Goal: Task Accomplishment & Management: Manage account settings

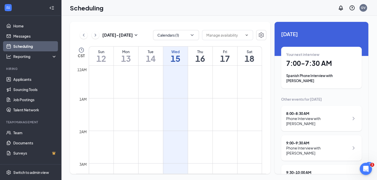
scroll to position [98, 0]
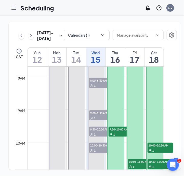
click at [11, 6] on icon "Hamburger" at bounding box center [14, 8] width 6 height 6
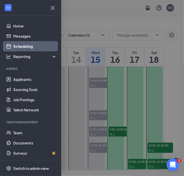
click at [50, 8] on icon "Cross" at bounding box center [53, 8] width 8 height 8
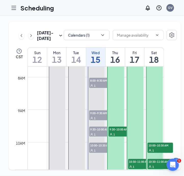
click at [12, 7] on icon "Hamburger" at bounding box center [14, 8] width 6 height 6
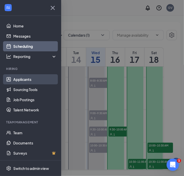
click at [25, 79] on link "Applicants" at bounding box center [35, 79] width 44 height 10
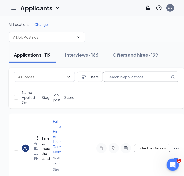
click at [131, 78] on input "text" at bounding box center [141, 77] width 76 height 10
paste input "[PERSON_NAME]"
type input "[PERSON_NAME]"
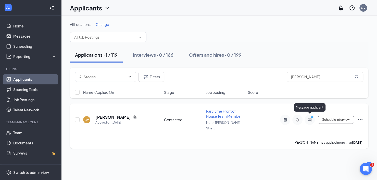
click at [311, 116] on icon "PrimaryDot" at bounding box center [312, 118] width 6 height 4
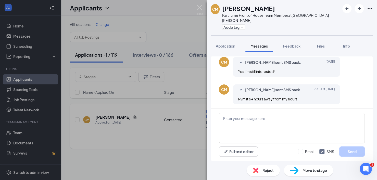
scroll to position [160, 0]
click at [242, 89] on icon "SmallChevronUp" at bounding box center [241, 89] width 6 height 6
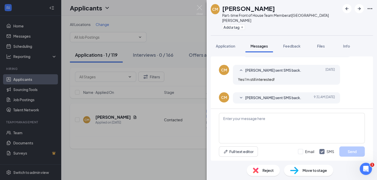
click at [242, 97] on icon "SmallChevronDown" at bounding box center [241, 98] width 3 height 2
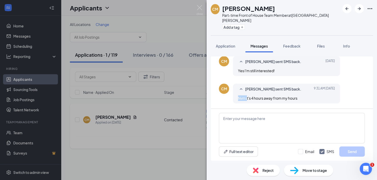
drag, startPoint x: 247, startPoint y: 99, endPoint x: 234, endPoint y: 97, distance: 12.7
click at [234, 97] on div "[PERSON_NAME] sent SMS back. [DATE] 9:31 AM Nvm it's 4 hours away from my hours" at bounding box center [286, 94] width 107 height 20
copy span "Nvm i"
click at [242, 118] on textarea at bounding box center [292, 128] width 146 height 31
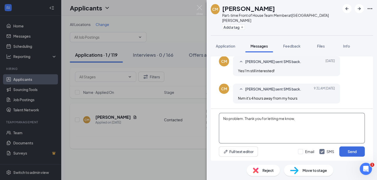
click at [298, 121] on textarea "No problem. Thank you for letting me know," at bounding box center [292, 128] width 146 height 31
type textarea "No problem. Thank you for letting me know."
click at [353, 151] on button "Send" at bounding box center [351, 152] width 25 height 10
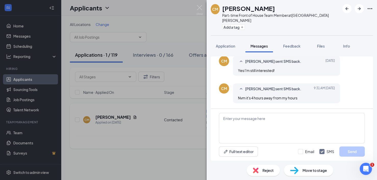
scroll to position [193, 0]
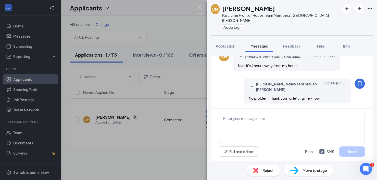
click at [313, 172] on span "Move to stage" at bounding box center [314, 171] width 24 height 6
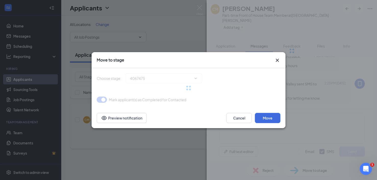
click at [313, 172] on div "Move to stage Choose stage : 4067475 Mark applicant(s) as Completed for Contact…" at bounding box center [188, 90] width 377 height 180
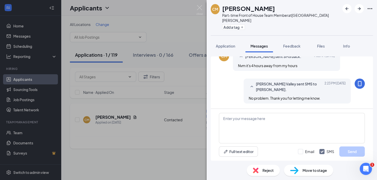
click at [313, 172] on span "Move to stage" at bounding box center [314, 171] width 24 height 6
type input "Processing/Phone Interview (next stage)"
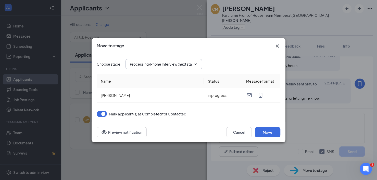
click at [196, 63] on icon "ChevronDown" at bounding box center [195, 64] width 4 height 4
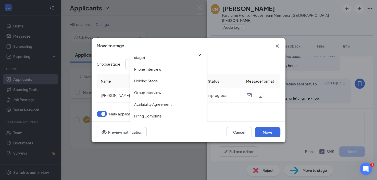
scroll to position [35, 0]
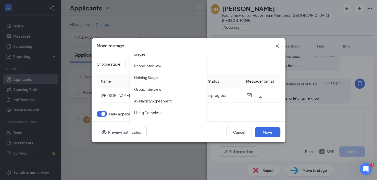
click at [275, 45] on icon "Cross" at bounding box center [277, 46] width 6 height 6
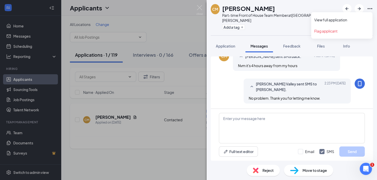
click at [372, 6] on icon "Ellipses" at bounding box center [370, 9] width 6 height 6
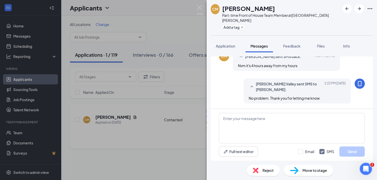
click at [354, 55] on div "CM [PERSON_NAME] sent SMS back. [DATE] 9:31 AM Nvm it's 4 hours away from my ho…" at bounding box center [292, 62] width 146 height 22
click at [174, 112] on div "CM [PERSON_NAME] Part-time Front of House Team Member at [GEOGRAPHIC_DATA][PERS…" at bounding box center [188, 90] width 377 height 180
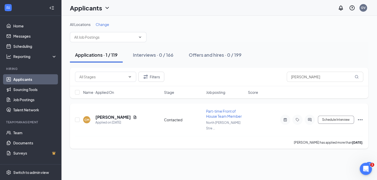
click at [360, 117] on icon "Ellipses" at bounding box center [360, 120] width 6 height 6
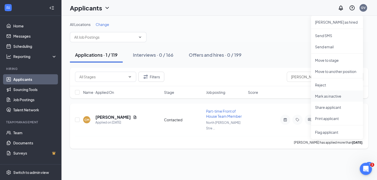
click at [336, 94] on p "Mark as inactive" at bounding box center [337, 96] width 44 height 5
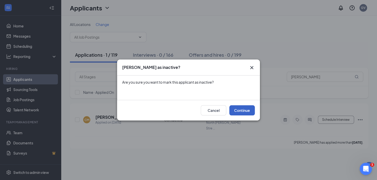
click at [253, 109] on button "Continue" at bounding box center [241, 111] width 25 height 10
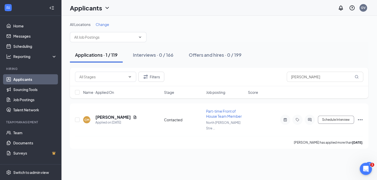
click at [300, 90] on div "Name · Applied On Stage Job posting Score" at bounding box center [219, 92] width 298 height 12
click at [305, 77] on input "[PERSON_NAME]" at bounding box center [325, 77] width 76 height 10
drag, startPoint x: 330, startPoint y: 77, endPoint x: 266, endPoint y: 82, distance: 64.1
click at [266, 82] on div "Filters [PERSON_NAME]" at bounding box center [219, 77] width 288 height 10
paste input "[PERSON_NAME]"
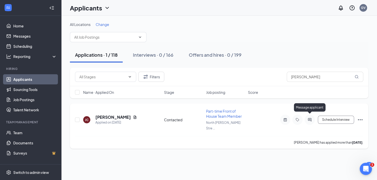
click at [308, 118] on icon "ActiveChat" at bounding box center [309, 120] width 6 height 4
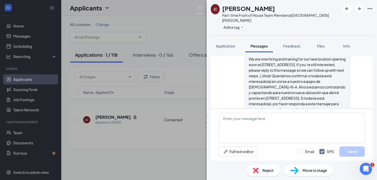
scroll to position [105, 0]
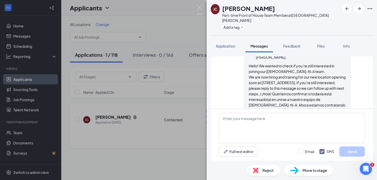
scroll to position [105, 0]
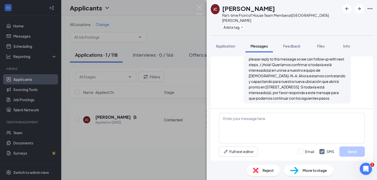
click at [135, 128] on div "[PERSON_NAME] Part-time Front of House Team Member at [GEOGRAPHIC_DATA][PERSON_…" at bounding box center [188, 90] width 377 height 180
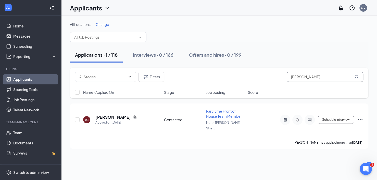
drag, startPoint x: 319, startPoint y: 77, endPoint x: 238, endPoint y: 81, distance: 81.2
click at [238, 81] on div "Filters [PERSON_NAME]" at bounding box center [219, 77] width 288 height 10
paste input "[PERSON_NAME]"
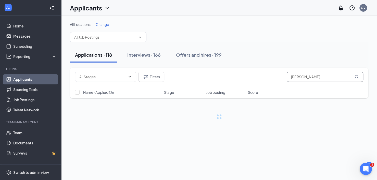
type input "[PERSON_NAME]"
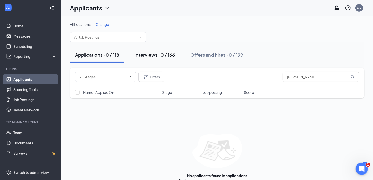
click at [156, 54] on div "Interviews · 0 / 166" at bounding box center [154, 55] width 41 height 6
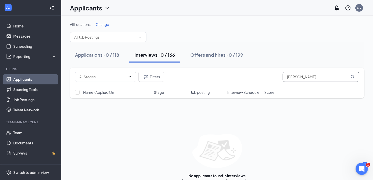
click at [325, 76] on input "[PERSON_NAME]" at bounding box center [320, 77] width 76 height 10
click at [105, 56] on div "Applications · 0 / 118" at bounding box center [97, 55] width 44 height 6
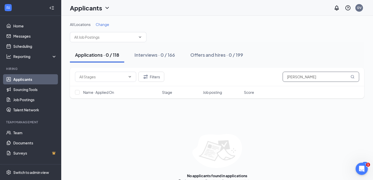
click at [324, 76] on input "[PERSON_NAME]" at bounding box center [320, 77] width 76 height 10
click at [291, 123] on div "Filters [PERSON_NAME] Name · Applied On Stage Job posting Score No applicants f…" at bounding box center [217, 126] width 294 height 116
click at [302, 77] on input "[PERSON_NAME]" at bounding box center [320, 77] width 76 height 10
drag, startPoint x: 329, startPoint y: 81, endPoint x: 214, endPoint y: 99, distance: 115.8
click at [214, 99] on div "Filters [PERSON_NAME] Name · Applied On Stage Job posting Score" at bounding box center [217, 86] width 294 height 36
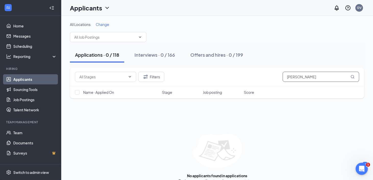
type input "v"
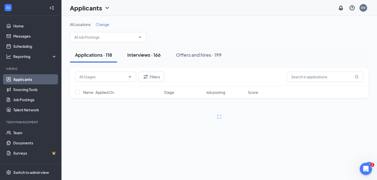
click at [150, 56] on div "Interviews · 166" at bounding box center [143, 55] width 33 height 6
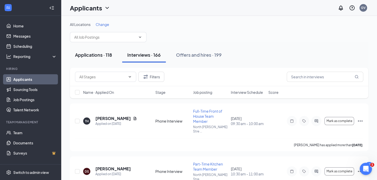
click at [102, 56] on div "Applications · 118" at bounding box center [93, 55] width 37 height 6
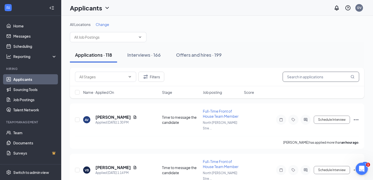
click at [303, 78] on input "text" at bounding box center [320, 77] width 76 height 10
paste input "[PERSON_NAME]"
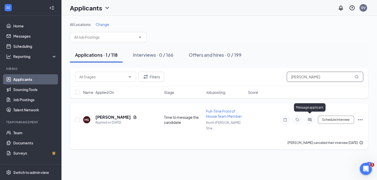
type input "[PERSON_NAME]"
click at [311, 118] on icon "ActiveChat" at bounding box center [309, 119] width 3 height 3
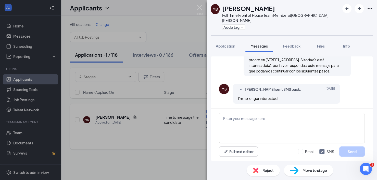
scroll to position [212, 0]
click at [284, 122] on textarea at bounding box center [292, 128] width 146 height 31
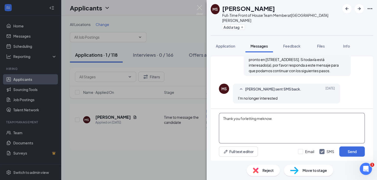
click at [246, 118] on textarea "Thank you forletting meknow." at bounding box center [292, 128] width 146 height 31
click at [262, 118] on textarea "Thank you for letting meknow." at bounding box center [292, 128] width 146 height 31
type textarea "Thank you for letting me know."
click at [352, 152] on button "Send" at bounding box center [351, 152] width 25 height 10
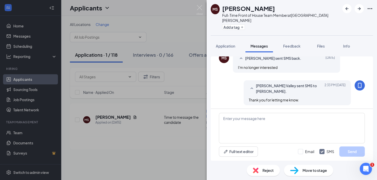
scroll to position [244, 0]
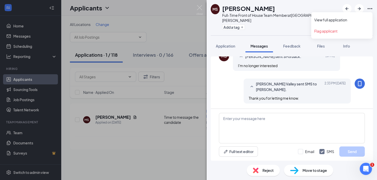
click at [370, 8] on icon "Ellipses" at bounding box center [370, 9] width 6 height 6
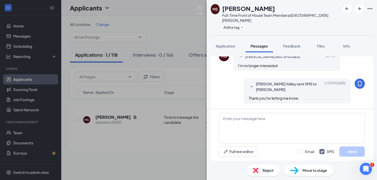
click at [203, 134] on div "[PERSON_NAME] Full-Time Front of House Team Member at [GEOGRAPHIC_DATA][PERSON_…" at bounding box center [188, 90] width 377 height 180
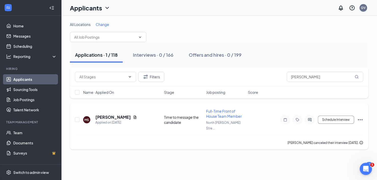
click at [360, 117] on icon "Ellipses" at bounding box center [360, 120] width 6 height 6
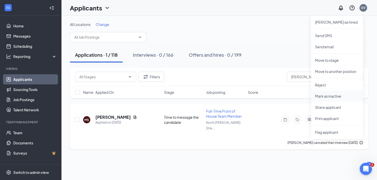
click at [337, 96] on p "Mark as inactive" at bounding box center [337, 96] width 44 height 5
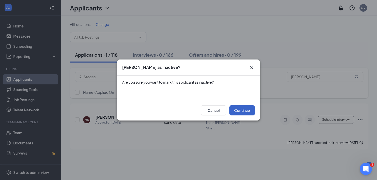
click at [240, 109] on button "Continue" at bounding box center [241, 111] width 25 height 10
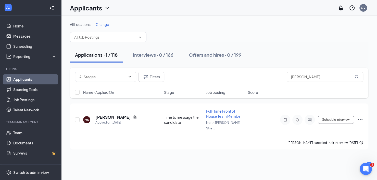
click at [334, 86] on div "Filters [PERSON_NAME]" at bounding box center [219, 77] width 298 height 19
drag, startPoint x: 331, startPoint y: 75, endPoint x: 260, endPoint y: 77, distance: 71.2
click at [260, 77] on div "Filters [PERSON_NAME]" at bounding box center [219, 77] width 288 height 10
paste input "[PERSON_NAME]"
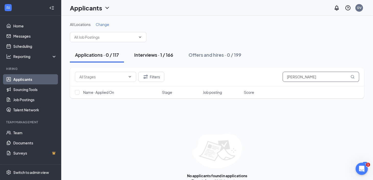
type input "[PERSON_NAME]"
click at [153, 57] on div "Interviews · 1 / 166" at bounding box center [153, 55] width 39 height 6
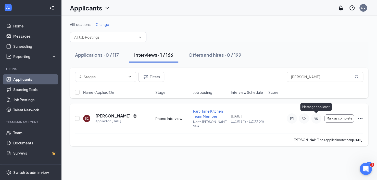
click at [316, 117] on icon "ActiveChat" at bounding box center [315, 118] width 3 height 3
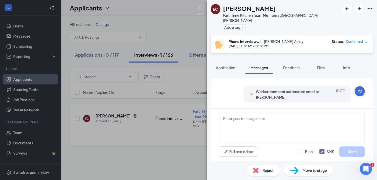
scroll to position [283, 0]
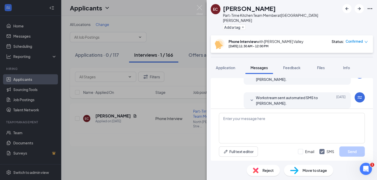
click at [260, 96] on span "Workstream sent automated SMS to [PERSON_NAME]." at bounding box center [289, 100] width 67 height 11
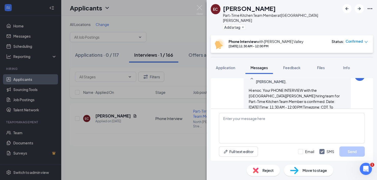
scroll to position [305, 0]
click at [322, 116] on textarea at bounding box center [292, 128] width 146 height 31
click at [348, 66] on span "Info" at bounding box center [346, 68] width 7 height 5
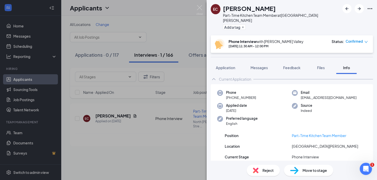
scroll to position [4, 0]
click at [178, 128] on div "EC [PERSON_NAME] Part-Time Kitchen Team Member at [GEOGRAPHIC_DATA][PERSON_NAME…" at bounding box center [188, 90] width 377 height 180
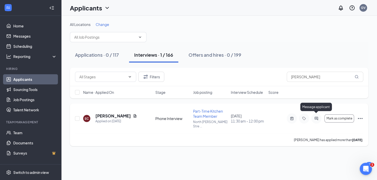
click at [317, 117] on icon "ActiveChat" at bounding box center [316, 119] width 6 height 4
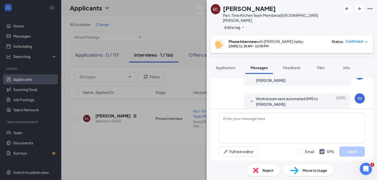
scroll to position [283, 0]
click at [259, 66] on span "Messages" at bounding box center [258, 68] width 17 height 5
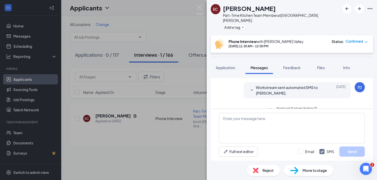
scroll to position [231, 0]
click at [273, 106] on button "Applicant System Update (1)" at bounding box center [292, 109] width 50 height 6
click at [249, 89] on icon "SmallChevronDown" at bounding box center [252, 92] width 6 height 6
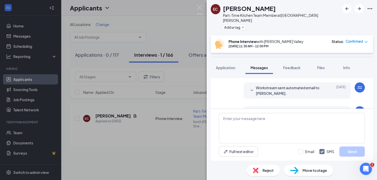
click at [250, 88] on icon "SmallChevronDown" at bounding box center [252, 91] width 6 height 6
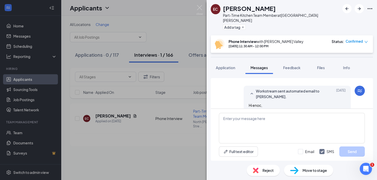
scroll to position [203, 0]
click at [188, 139] on div "EC [PERSON_NAME] Part-Time Kitchen Team Member at [GEOGRAPHIC_DATA][PERSON_NAME…" at bounding box center [188, 90] width 377 height 180
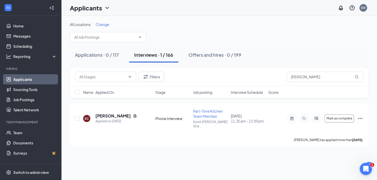
click at [334, 86] on div "Filters [PERSON_NAME]" at bounding box center [219, 77] width 298 height 19
click at [322, 78] on input "[PERSON_NAME]" at bounding box center [325, 77] width 76 height 10
type input "e"
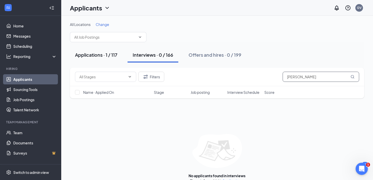
type input "[PERSON_NAME]"
click at [109, 53] on div "Applications · 1 / 117" at bounding box center [96, 55] width 42 height 6
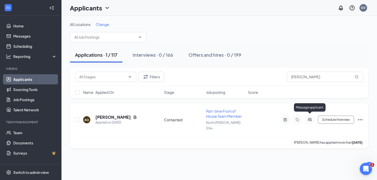
click at [311, 118] on icon "ActiveChat" at bounding box center [309, 119] width 3 height 3
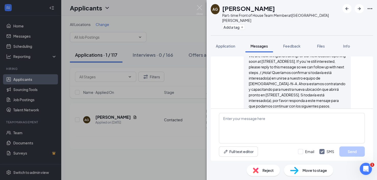
scroll to position [105, 0]
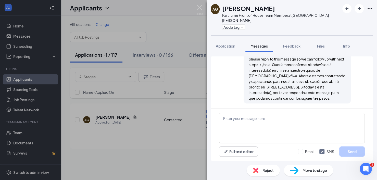
click at [198, 128] on div "AG [PERSON_NAME] Part-time Front of House Team Member at [GEOGRAPHIC_DATA][PERS…" at bounding box center [188, 90] width 377 height 180
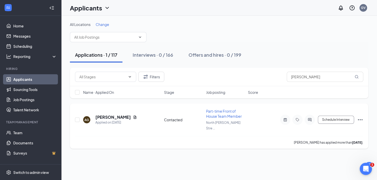
click at [359, 117] on icon "Ellipses" at bounding box center [360, 120] width 6 height 6
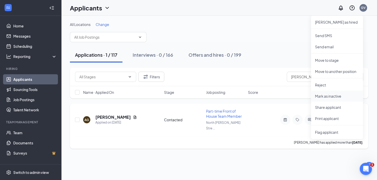
click at [334, 96] on p "Mark as inactive" at bounding box center [337, 96] width 44 height 5
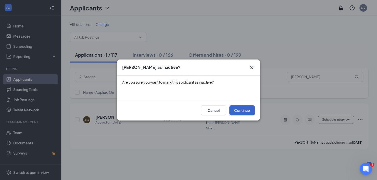
click at [239, 112] on button "Continue" at bounding box center [241, 111] width 25 height 10
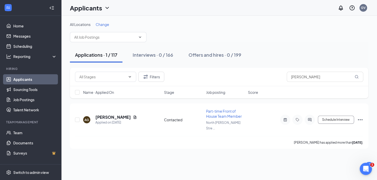
click at [195, 75] on div "Filters [PERSON_NAME]" at bounding box center [219, 77] width 288 height 10
drag, startPoint x: 319, startPoint y: 75, endPoint x: 214, endPoint y: 70, distance: 104.4
click at [214, 70] on div "Filters [PERSON_NAME]" at bounding box center [219, 77] width 298 height 19
paste input "[PERSON_NAME]"
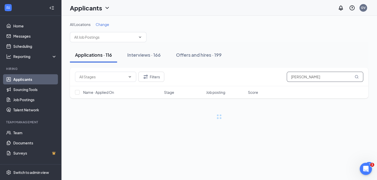
type input "[PERSON_NAME]"
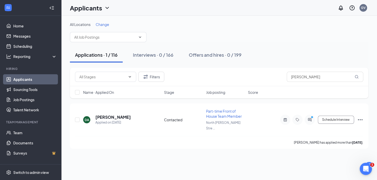
click at [210, 63] on div "Applications · 1 / 116 Interviews · 0 / 166 Offers and hires · 0 / 199" at bounding box center [219, 54] width 298 height 25
click at [309, 118] on icon "ActiveChat" at bounding box center [309, 120] width 6 height 4
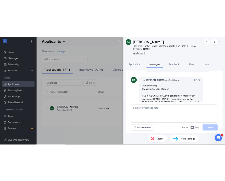
scroll to position [150, 0]
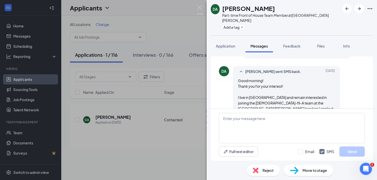
click at [309, 173] on span "Move to stage" at bounding box center [314, 171] width 24 height 6
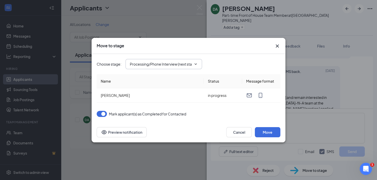
click at [159, 62] on input "Processing/Phone Interview (next stage)" at bounding box center [161, 64] width 62 height 6
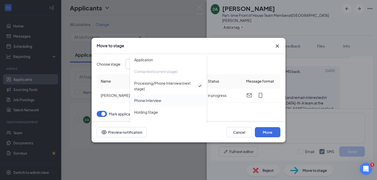
click at [154, 100] on div "Phone Interview" at bounding box center [147, 101] width 27 height 6
type input "Phone Interview"
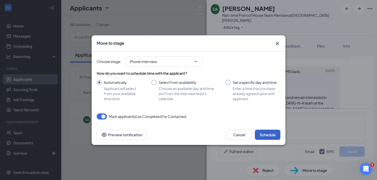
click at [270, 136] on button "Schedule" at bounding box center [267, 135] width 25 height 10
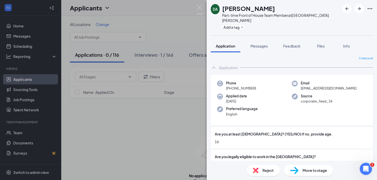
click at [190, 105] on div "DA [PERSON_NAME] Part-time Front of House Team Member at [GEOGRAPHIC_DATA][PERS…" at bounding box center [188, 90] width 377 height 180
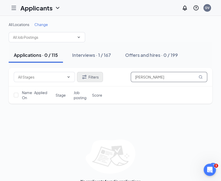
drag, startPoint x: 163, startPoint y: 73, endPoint x: 91, endPoint y: 76, distance: 72.2
click at [91, 76] on div "Filters [PERSON_NAME]" at bounding box center [110, 77] width 193 height 10
paste input "[PERSON_NAME]"
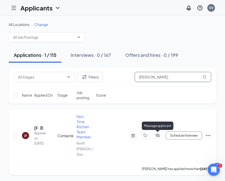
type input "[PERSON_NAME]"
click at [158, 134] on icon "ActiveChat" at bounding box center [157, 136] width 6 height 4
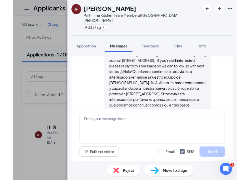
scroll to position [99, 0]
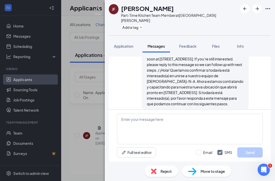
click at [142, 80] on div "[PERSON_NAME] Valley sent SMS to [PERSON_NAME]. [DATE] Hello! We wanted to chec…" at bounding box center [195, 65] width 107 height 87
click at [80, 114] on div "[PERSON_NAME] Part-Time Kitchen Team Member at [GEOGRAPHIC_DATA][PERSON_NAME] A…" at bounding box center [137, 90] width 275 height 181
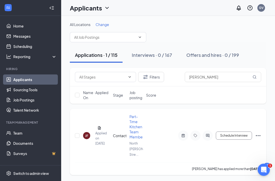
click at [259, 134] on icon "Ellipses" at bounding box center [258, 136] width 6 height 6
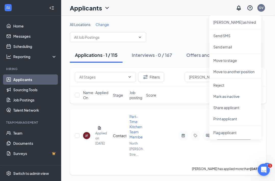
click at [161, 142] on div "[PERSON_NAME] Applied on [DATE] Contacted Part-Time Kitchen Team Member North […" at bounding box center [168, 138] width 186 height 48
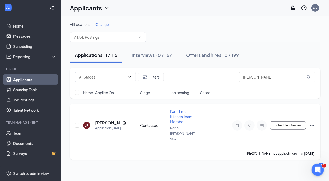
click at [314, 123] on icon "Ellipses" at bounding box center [312, 125] width 6 height 6
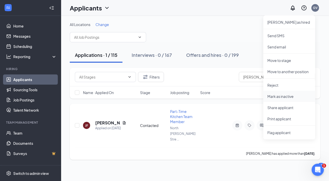
click at [284, 96] on p "Mark as inactive" at bounding box center [290, 96] width 44 height 5
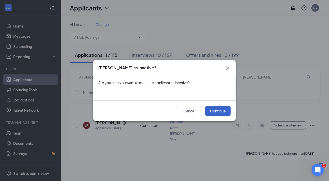
click at [224, 111] on button "Continue" at bounding box center [217, 111] width 25 height 10
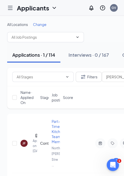
click at [64, 22] on div "All Locations Change" at bounding box center [95, 24] width 176 height 5
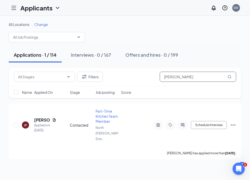
drag, startPoint x: 194, startPoint y: 75, endPoint x: 141, endPoint y: 78, distance: 53.1
click at [141, 78] on div "Filters [PERSON_NAME]" at bounding box center [125, 77] width 223 height 10
paste input "[PERSON_NAME]"
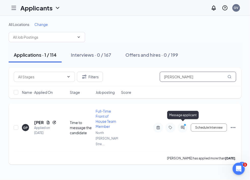
type input "[PERSON_NAME]"
click at [183, 126] on icon "ActiveChat" at bounding box center [182, 127] width 3 height 3
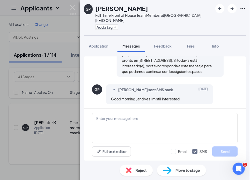
scroll to position [133, 0]
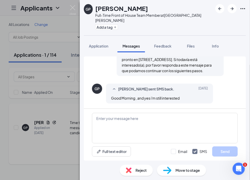
click at [190, 171] on span "Move to stage" at bounding box center [188, 171] width 24 height 6
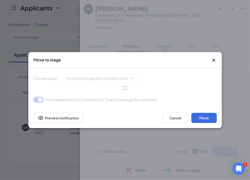
type input "Phone Interview (next stage)"
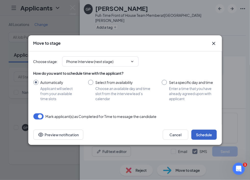
click at [202, 136] on button "Schedule" at bounding box center [203, 135] width 25 height 10
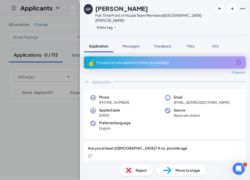
click at [20, 113] on div "GP [PERSON_NAME] Full-Time Front of House Team Member at [GEOGRAPHIC_DATA][PERS…" at bounding box center [125, 90] width 250 height 180
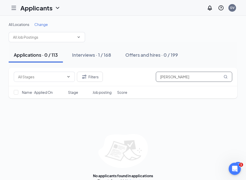
drag, startPoint x: 198, startPoint y: 78, endPoint x: 132, endPoint y: 80, distance: 66.6
click at [132, 80] on div "Filters [PERSON_NAME]" at bounding box center [123, 77] width 219 height 10
paste input "[PERSON_NAME]"
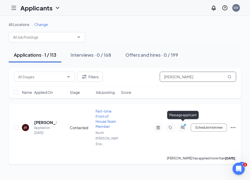
type input "[PERSON_NAME]"
click at [183, 124] on icon "PrimaryDot" at bounding box center [186, 126] width 6 height 4
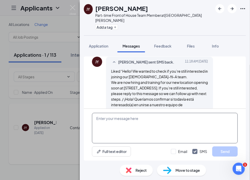
click at [183, 124] on textarea at bounding box center [165, 128] width 146 height 31
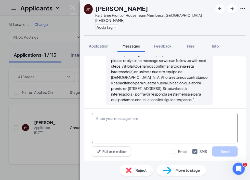
scroll to position [222, 0]
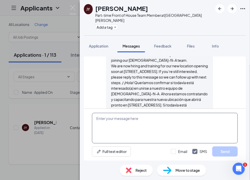
scroll to position [222, 0]
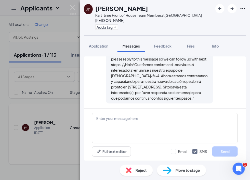
click at [71, 143] on div "JY [PERSON_NAME] Part-time Front of House Team Member at [GEOGRAPHIC_DATA][PERS…" at bounding box center [125, 90] width 250 height 180
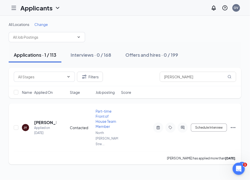
click at [183, 126] on icon "ActiveChat" at bounding box center [182, 127] width 3 height 3
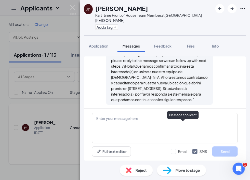
scroll to position [222, 0]
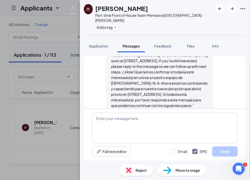
scroll to position [222, 0]
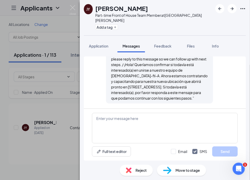
click at [62, 146] on div "JY [PERSON_NAME] Part-time Front of House Team Member at [GEOGRAPHIC_DATA][PERS…" at bounding box center [125, 90] width 250 height 180
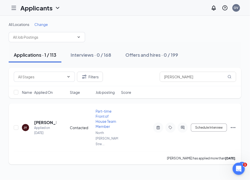
click at [233, 125] on icon "Ellipses" at bounding box center [233, 128] width 6 height 6
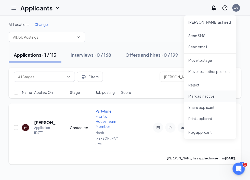
click at [206, 98] on p "Mark as inactive" at bounding box center [210, 96] width 44 height 5
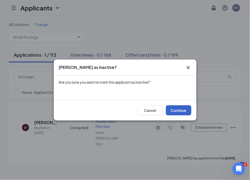
click at [179, 112] on button "Continue" at bounding box center [178, 111] width 25 height 10
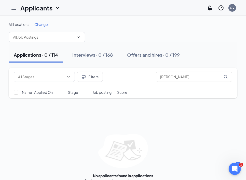
click at [60, 52] on button "Applications · 0 / 114" at bounding box center [36, 54] width 55 height 15
click at [50, 80] on span at bounding box center [44, 77] width 61 height 10
drag, startPoint x: 185, startPoint y: 78, endPoint x: 88, endPoint y: 77, distance: 96.6
click at [88, 77] on div "Filters [PERSON_NAME]" at bounding box center [123, 77] width 219 height 10
paste input "[PERSON_NAME]"
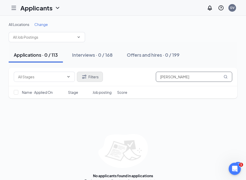
type input "[PERSON_NAME]"
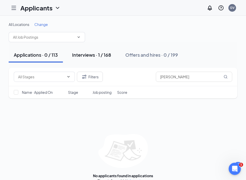
click at [82, 54] on div "Interviews · 1 / 168" at bounding box center [91, 55] width 39 height 6
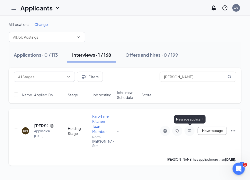
click at [189, 130] on icon "ActiveChat" at bounding box center [189, 131] width 3 height 3
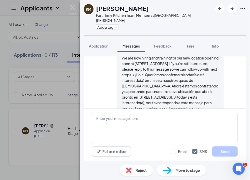
scroll to position [177, 0]
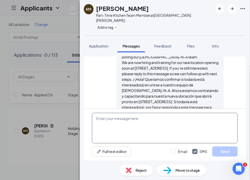
scroll to position [177, 0]
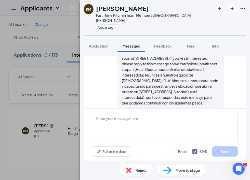
click at [67, 149] on div "KM [PERSON_NAME] Part-Time Kitchen Team Member at [GEOGRAPHIC_DATA][PERSON_NAME…" at bounding box center [125, 90] width 250 height 180
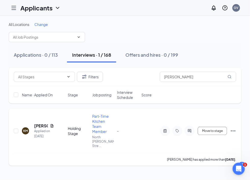
click at [233, 131] on icon "Ellipses" at bounding box center [233, 131] width 5 height 1
click at [119, 145] on div "KM [PERSON_NAME] Applied on [DATE] Holding Stage Part-Time Kitchen Team Member …" at bounding box center [125, 134] width 223 height 40
drag, startPoint x: 198, startPoint y: 125, endPoint x: 86, endPoint y: 89, distance: 116.8
click at [198, 126] on div "Move to stage [PERSON_NAME] as hired Send SMS Send email Move to stage Move to …" at bounding box center [198, 131] width 76 height 10
click at [45, 52] on div "Applications · 0 / 113" at bounding box center [36, 55] width 44 height 6
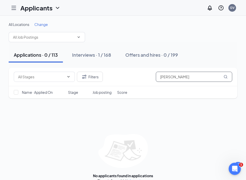
drag, startPoint x: 199, startPoint y: 80, endPoint x: 136, endPoint y: 78, distance: 62.7
click at [136, 78] on div "Filters [PERSON_NAME]" at bounding box center [123, 77] width 219 height 10
paste input "text"
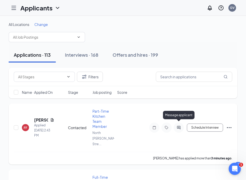
click at [181, 126] on icon "ActiveChat" at bounding box center [179, 128] width 6 height 4
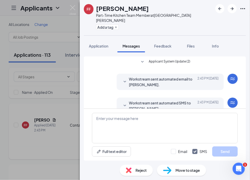
scroll to position [5, 0]
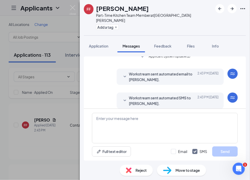
click at [129, 95] on span "Workstream sent automated SMS to [PERSON_NAME]." at bounding box center [162, 100] width 67 height 11
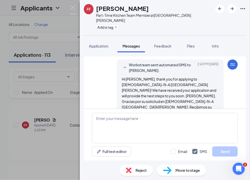
scroll to position [42, 0]
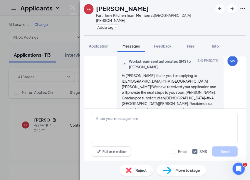
click at [60, 63] on div "FF [PERSON_NAME] Part-Time Kitchen Team Member at [GEOGRAPHIC_DATA][PERSON_NAME…" at bounding box center [125, 90] width 250 height 180
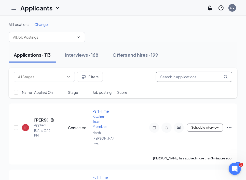
click at [169, 75] on input "text" at bounding box center [194, 77] width 76 height 10
click at [184, 75] on input "text" at bounding box center [194, 77] width 76 height 10
paste input "[PERSON_NAME]'[PERSON_NAME]"
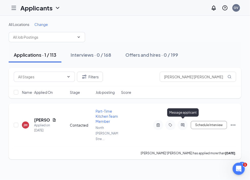
click at [182, 124] on icon "ActiveChat" at bounding box center [182, 125] width 3 height 3
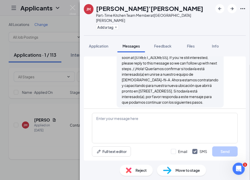
scroll to position [105, 0]
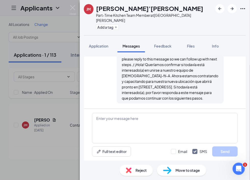
click at [67, 65] on div "[PERSON_NAME] [PERSON_NAME]'[PERSON_NAME] Part-Time Kitchen Team Member at [GEO…" at bounding box center [125, 90] width 250 height 180
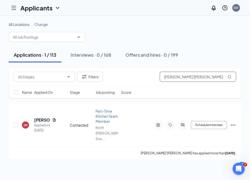
drag, startPoint x: 199, startPoint y: 79, endPoint x: 83, endPoint y: 66, distance: 116.0
click at [83, 66] on div "All Locations Change Applications · 1 / 113 Interviews · 0 / 168 Offers and hir…" at bounding box center [125, 91] width 233 height 138
paste input "[PERSON_NAME]"
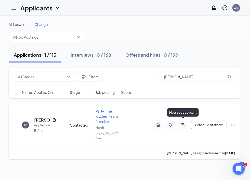
click at [183, 124] on icon "ActiveChat" at bounding box center [182, 125] width 3 height 3
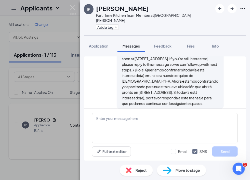
scroll to position [100, 0]
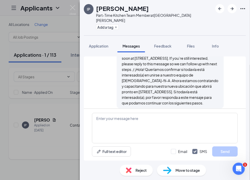
click at [59, 119] on div "IP [PERSON_NAME] Part-Time Kitchen Team Member at [GEOGRAPHIC_DATA][PERSON_NAME…" at bounding box center [125, 90] width 250 height 180
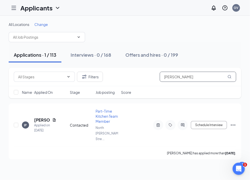
drag, startPoint x: 194, startPoint y: 75, endPoint x: 105, endPoint y: 64, distance: 89.6
click at [105, 64] on div "All Locations Change Applications · 1 / 113 Interviews · 0 / 168 Offers and hir…" at bounding box center [125, 91] width 233 height 138
type input "v"
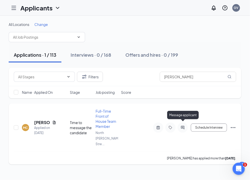
click at [182, 126] on icon "ActiveChat" at bounding box center [183, 128] width 6 height 4
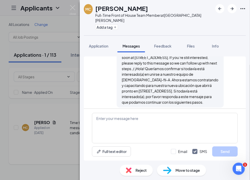
scroll to position [105, 0]
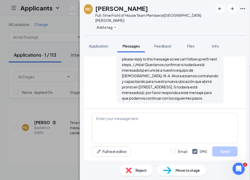
click at [50, 149] on div "MC [PERSON_NAME] Full-Time Front of House Team Member at [GEOGRAPHIC_DATA][PERS…" at bounding box center [125, 90] width 250 height 180
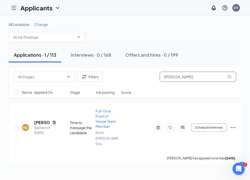
drag, startPoint x: 202, startPoint y: 74, endPoint x: 97, endPoint y: 67, distance: 105.3
click at [97, 67] on div "All Locations Change Applications · 1 / 113 Interviews · 0 / 168 Offers and hir…" at bounding box center [125, 93] width 233 height 143
paste input "[PERSON_NAME]"
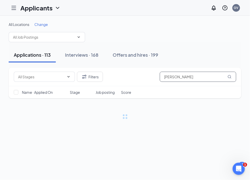
type input "[PERSON_NAME]"
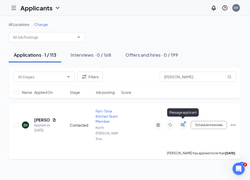
click at [184, 121] on icon "PrimaryDot" at bounding box center [186, 123] width 6 height 4
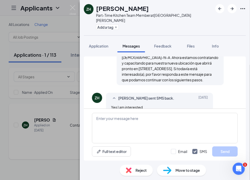
scroll to position [133, 0]
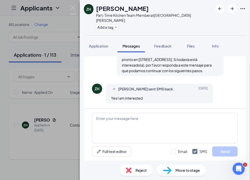
click at [186, 171] on span "Move to stage" at bounding box center [188, 171] width 24 height 6
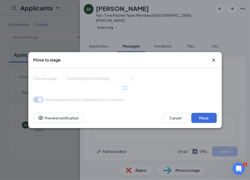
type input "Phone Interview (next stage)"
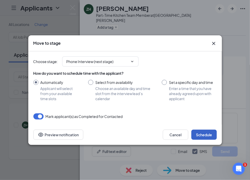
click at [211, 137] on button "Schedule" at bounding box center [203, 135] width 25 height 10
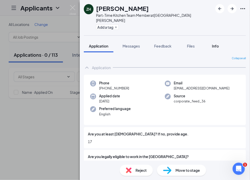
click at [217, 44] on div "Info" at bounding box center [215, 46] width 10 height 5
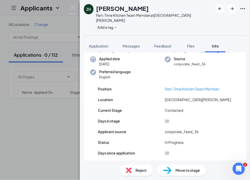
scroll to position [25, 0]
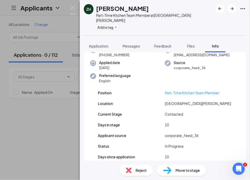
click at [187, 171] on span "Move to stage" at bounding box center [188, 171] width 24 height 6
type input "Phone Interview (next stage)"
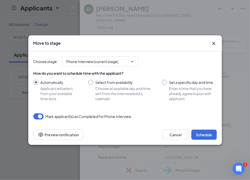
type input "Spanish Phone Interview (next stage)"
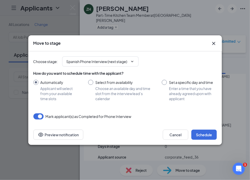
click at [65, 146] on div "Move to stage Choose stage : Spanish Phone Interview (next stage) How do you wa…" at bounding box center [125, 90] width 250 height 180
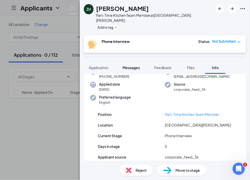
click at [134, 66] on span "Messages" at bounding box center [131, 68] width 17 height 5
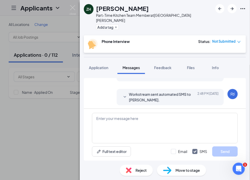
scroll to position [217, 0]
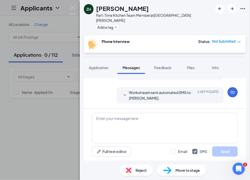
click at [129, 96] on span "Workstream sent automated SMS to [PERSON_NAME]." at bounding box center [162, 95] width 67 height 11
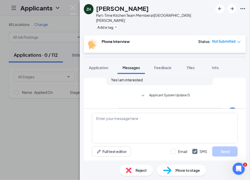
scroll to position [173, 0]
click at [149, 97] on span "Applicant System Update (1)" at bounding box center [169, 95] width 41 height 6
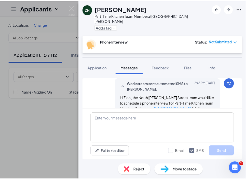
scroll to position [243, 0]
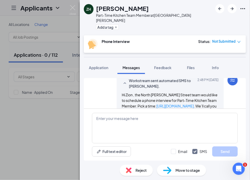
click at [62, 107] on div "ZH [PERSON_NAME] Part-Time Kitchen Team Member at [GEOGRAPHIC_DATA][PERSON_NAME…" at bounding box center [125, 90] width 250 height 180
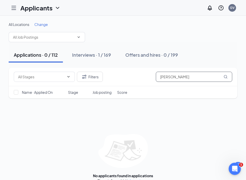
drag, startPoint x: 189, startPoint y: 78, endPoint x: 113, endPoint y: 80, distance: 76.8
click at [113, 80] on div "Filters [PERSON_NAME]" at bounding box center [123, 77] width 219 height 10
paste input "[PERSON_NAME]"
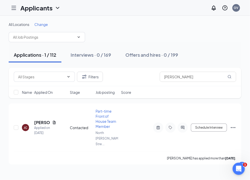
click at [122, 82] on div "Filters [PERSON_NAME]" at bounding box center [125, 77] width 233 height 19
click at [194, 78] on input "[PERSON_NAME]" at bounding box center [198, 77] width 76 height 10
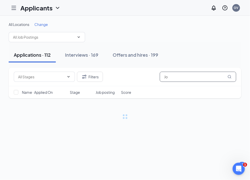
type input "J"
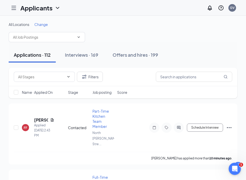
click at [132, 81] on div "Filters" at bounding box center [123, 77] width 219 height 10
click at [123, 111] on div "FF [PERSON_NAME] Applied [DATE] 2:43 PM Contacted Part-Time Kitchen Team Member…" at bounding box center [123, 130] width 219 height 43
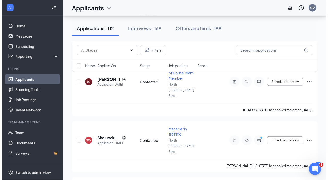
scroll to position [5911, 0]
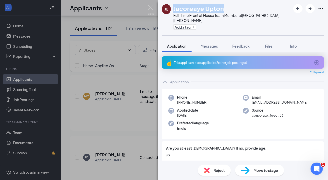
drag, startPoint x: 226, startPoint y: 6, endPoint x: 175, endPoint y: 7, distance: 51.3
click at [175, 7] on div "[PERSON_NAME] Upton Full-Time Front of House Team Member at [GEOGRAPHIC_DATA][P…" at bounding box center [226, 17] width 129 height 27
copy h1 "Jacoreaye Upton"
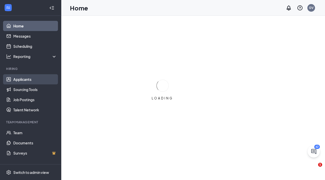
click at [26, 79] on link "Applicants" at bounding box center [35, 79] width 44 height 10
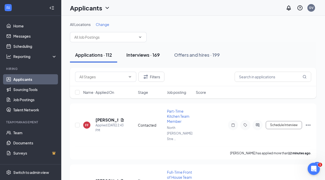
click at [145, 55] on div "Interviews · 169" at bounding box center [142, 55] width 33 height 6
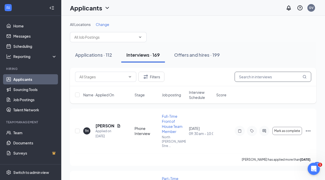
click at [260, 76] on input "text" at bounding box center [272, 77] width 76 height 10
paste input "Jacoreaye Upton"
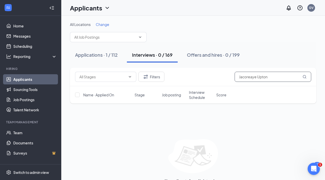
type input "Jacoreaye Upton"
click at [150, 52] on div "Interviews · 0 / 169" at bounding box center [152, 55] width 41 height 6
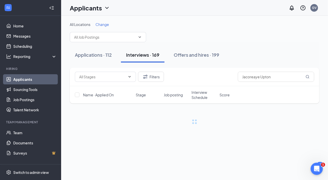
click at [150, 52] on div "Interviews · 169" at bounding box center [142, 55] width 33 height 6
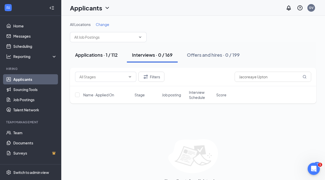
click at [92, 56] on div "Applications · 1 / 112" at bounding box center [96, 55] width 43 height 6
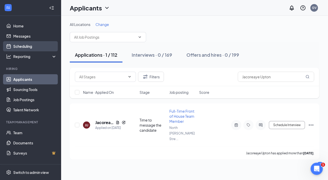
click at [27, 46] on link "Scheduling" at bounding box center [35, 46] width 44 height 10
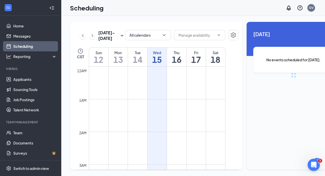
scroll to position [251, 0]
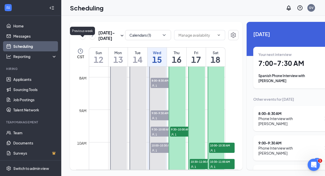
click at [82, 39] on icon "ChevronLeft" at bounding box center [82, 36] width 5 height 6
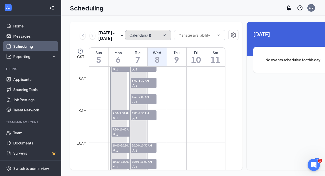
click at [161, 36] on icon "ChevronDown" at bounding box center [163, 35] width 5 height 5
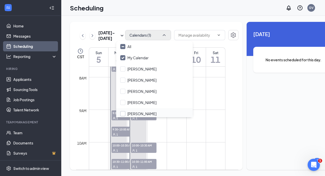
click at [123, 113] on input "Carol Caudle" at bounding box center [138, 113] width 36 height 5
checkbox input "true"
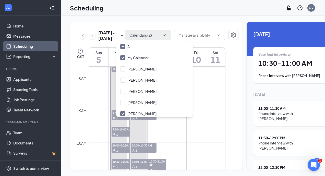
click at [184, 126] on td at bounding box center [157, 122] width 136 height 8
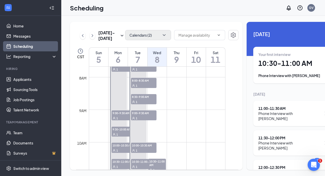
click at [161, 55] on div "Wed" at bounding box center [156, 52] width 19 height 5
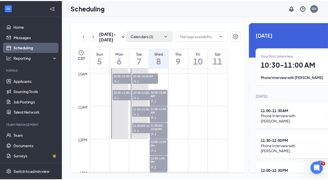
scroll to position [327, 0]
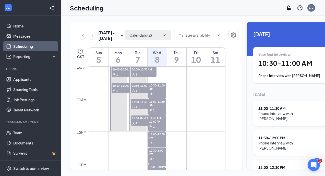
click at [289, 115] on div "Phone Interview with Jacoreaye Upton" at bounding box center [289, 116] width 63 height 10
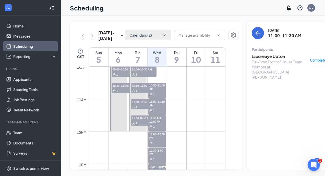
click at [265, 58] on h3 "Jacoreaye Upton" at bounding box center [278, 57] width 54 height 6
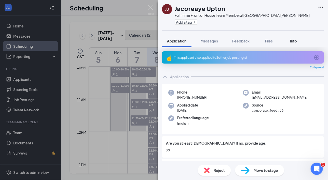
click at [294, 42] on span "Info" at bounding box center [293, 41] width 7 height 5
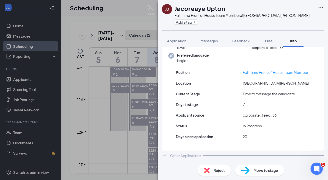
scroll to position [46, 0]
click at [268, 122] on div "Position Full-Time Front of House Team Member Location North Collins Street Cur…" at bounding box center [243, 107] width 162 height 87
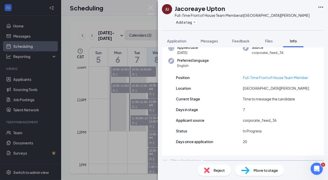
scroll to position [36, 0]
click at [246, 42] on span "Feedback" at bounding box center [241, 41] width 17 height 5
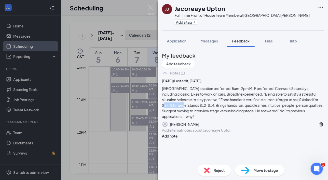
click at [250, 115] on div "Eastchase location preferred. 5am-2pm M-F preferred. Can work Saturdays, includ…" at bounding box center [243, 103] width 162 height 34
click at [294, 42] on span "Info" at bounding box center [293, 41] width 7 height 5
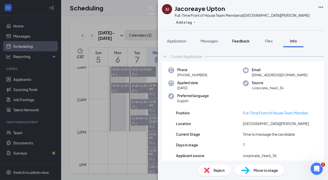
click at [243, 42] on span "Feedback" at bounding box center [241, 41] width 17 height 5
